Goal: Task Accomplishment & Management: Manage account settings

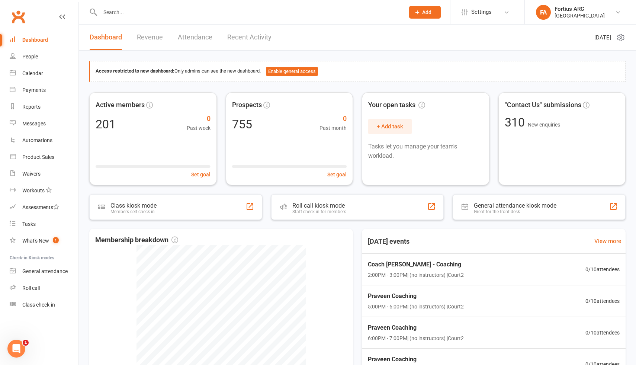
click at [166, 14] on input "text" at bounding box center [249, 12] width 302 height 10
paste input "BOLLEPALLY"
type input "BOLLEPALLY"
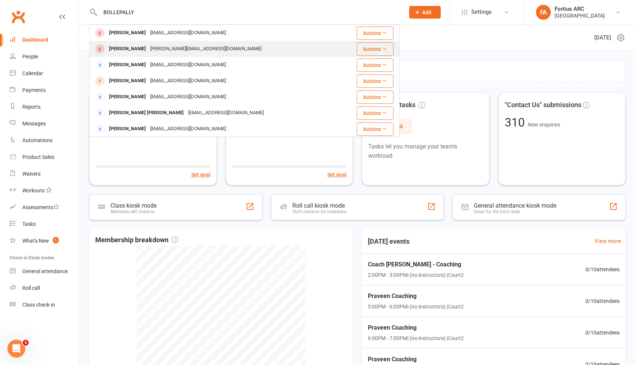
click at [148, 51] on div "[PERSON_NAME]" at bounding box center [127, 49] width 41 height 11
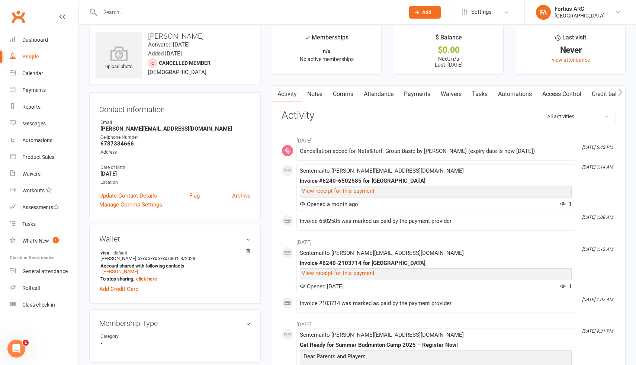
scroll to position [1, 0]
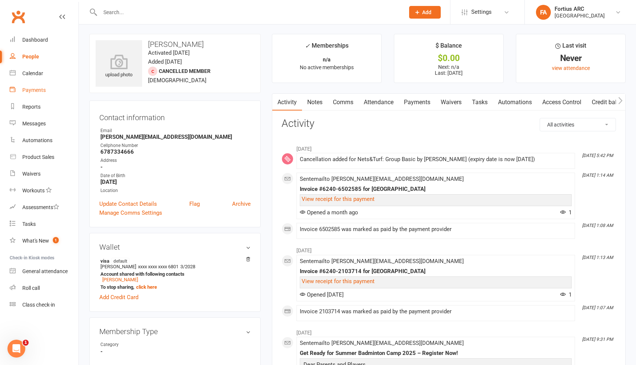
click at [43, 91] on div "Payments" at bounding box center [33, 90] width 23 height 6
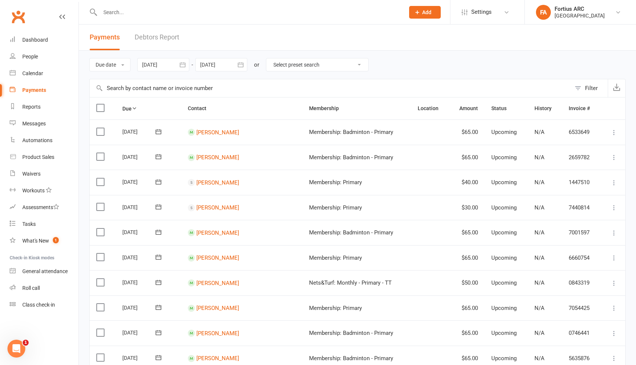
click at [176, 66] on div at bounding box center [163, 64] width 52 height 13
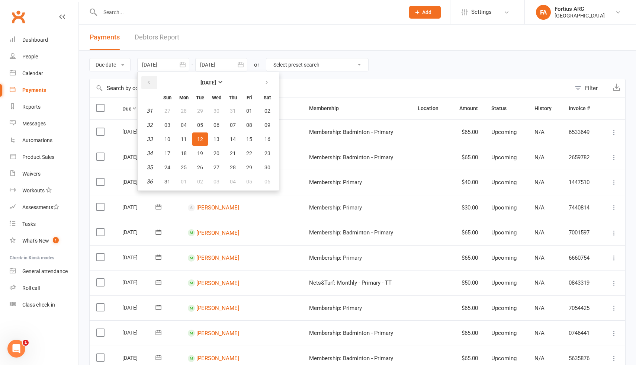
click at [150, 85] on icon "button" at bounding box center [148, 83] width 5 height 6
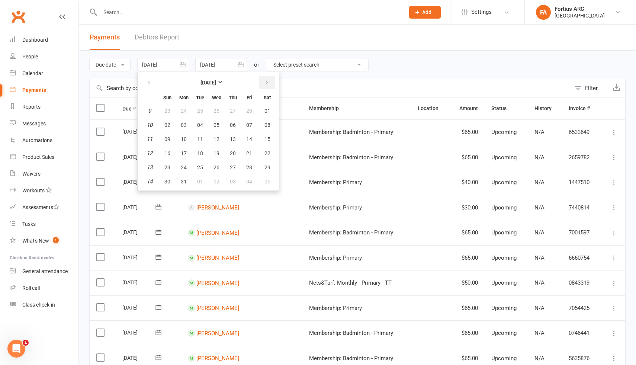
click at [268, 82] on icon "button" at bounding box center [266, 83] width 5 height 6
click at [200, 110] on span "01" at bounding box center [200, 111] width 6 height 6
type input "[DATE]"
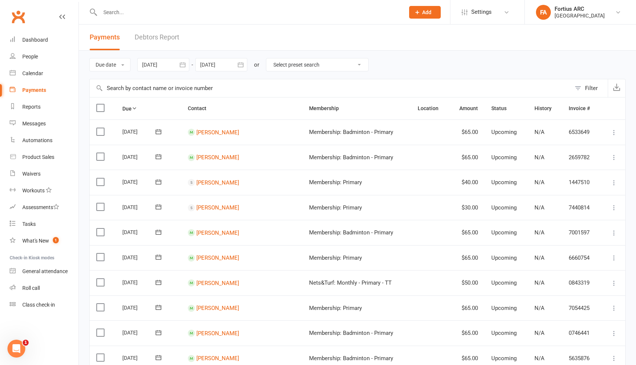
click at [197, 93] on input "text" at bounding box center [331, 88] width 482 height 18
paste input "BOLLEPALLY"
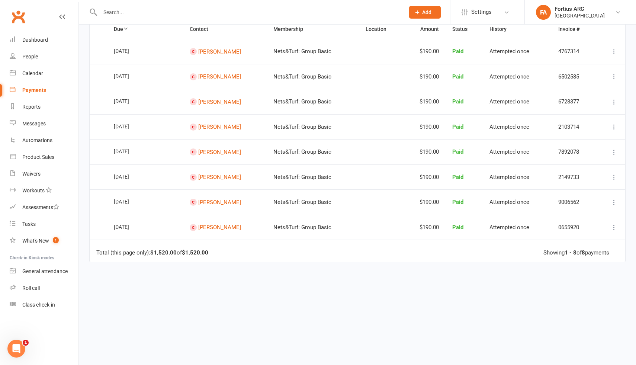
scroll to position [79, 0]
type input "BOLLEPALLY"
click at [121, 27] on th "Due" at bounding box center [145, 28] width 76 height 19
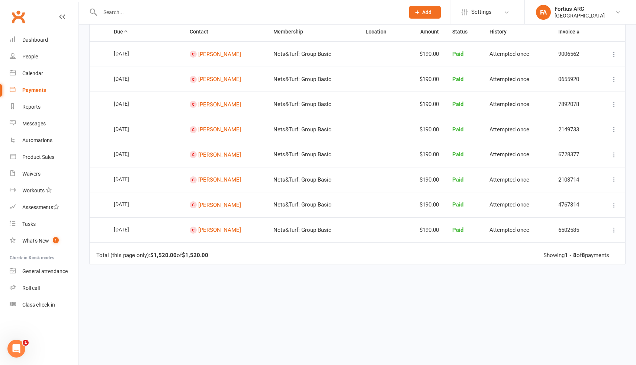
scroll to position [71, 0]
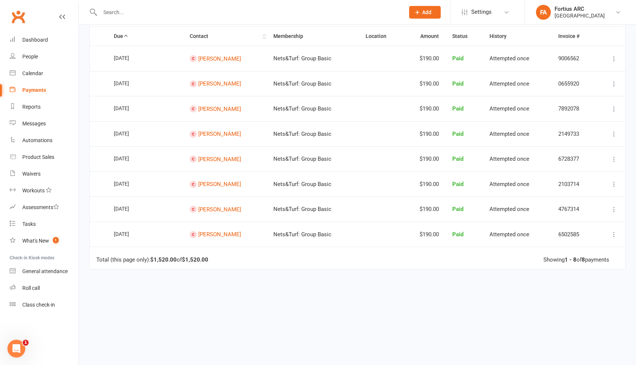
click at [267, 35] on th "Contact" at bounding box center [225, 35] width 84 height 19
click at [124, 37] on th "Due" at bounding box center [145, 35] width 76 height 19
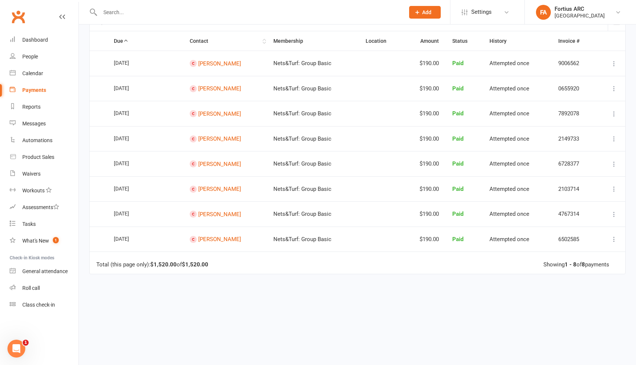
scroll to position [67, 0]
